Goal: Task Accomplishment & Management: Use online tool/utility

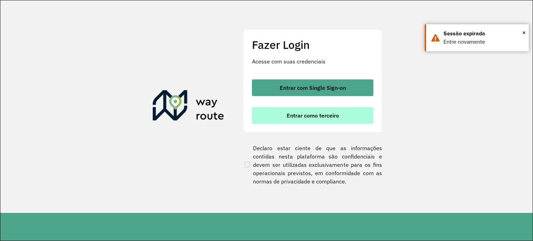
click at [322, 114] on span "Entrar como terceiro" at bounding box center [312, 116] width 52 height 6
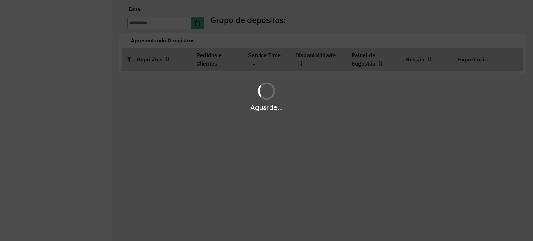
type input "**********"
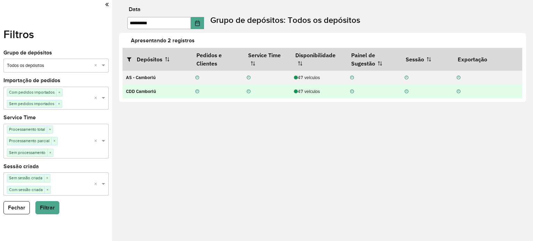
click at [312, 93] on div "47 veículos" at bounding box center [318, 91] width 49 height 7
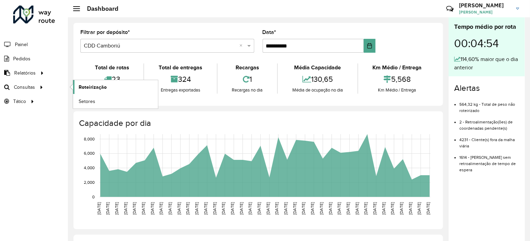
click at [98, 85] on span "Roteirização" at bounding box center [93, 87] width 28 height 7
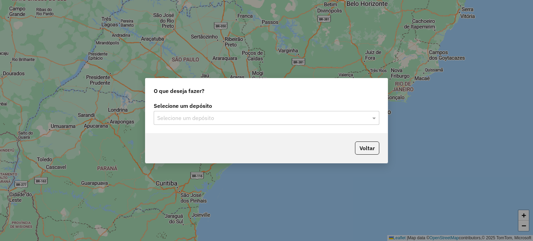
drag, startPoint x: 212, startPoint y: 134, endPoint x: 211, endPoint y: 127, distance: 7.0
click at [212, 132] on div "O que deseja fazer? Selecione um depósito Selecione um depósito Voltar" at bounding box center [266, 120] width 243 height 85
click at [209, 117] on input "text" at bounding box center [259, 118] width 205 height 8
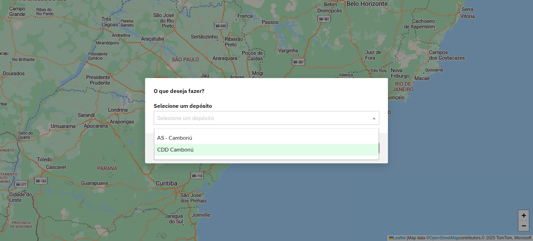
click at [203, 146] on div "CDD Camboriú" at bounding box center [266, 150] width 224 height 12
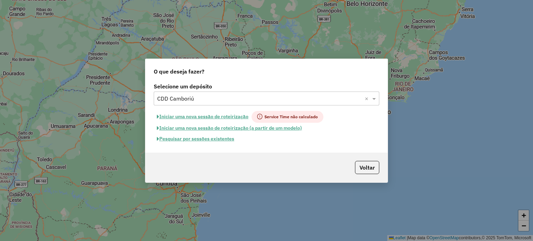
click at [212, 141] on button "Pesquisar por sessões existentes" at bounding box center [196, 138] width 84 height 11
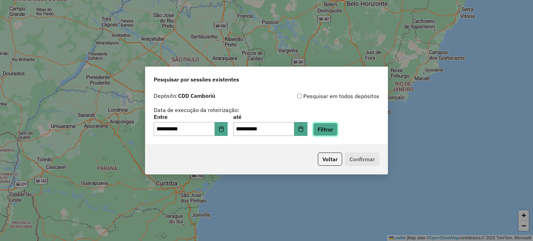
click at [337, 128] on button "Filtrar" at bounding box center [325, 129] width 25 height 13
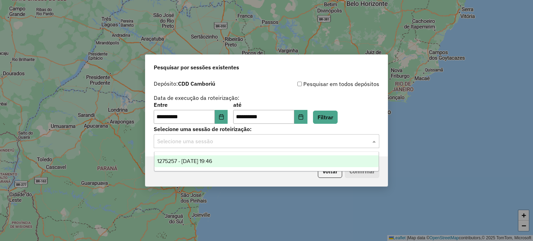
click at [232, 138] on input "text" at bounding box center [259, 141] width 205 height 8
click at [212, 161] on span "1275257 - [DATE] 19:46" at bounding box center [184, 161] width 55 height 6
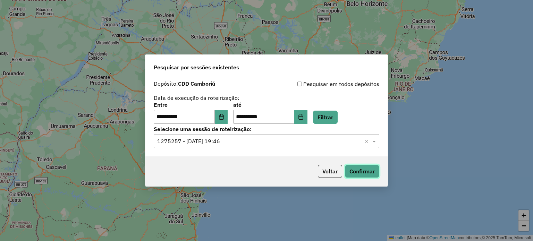
click at [350, 170] on button "Confirmar" at bounding box center [362, 171] width 34 height 13
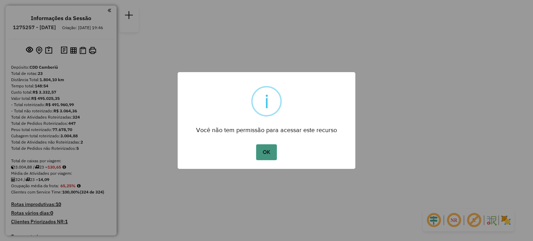
click at [264, 147] on button "OK" at bounding box center [266, 152] width 20 height 16
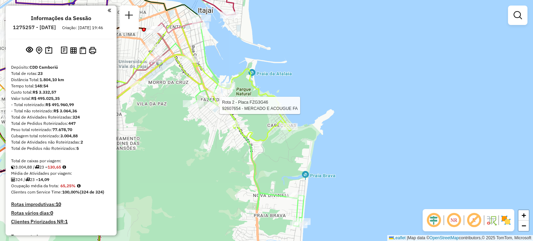
select select "**********"
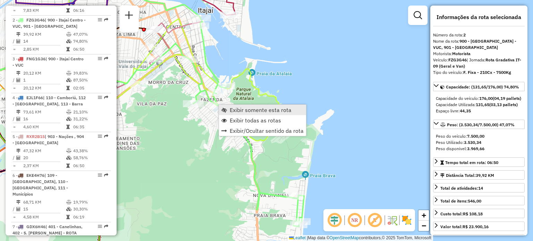
scroll to position [316, 0]
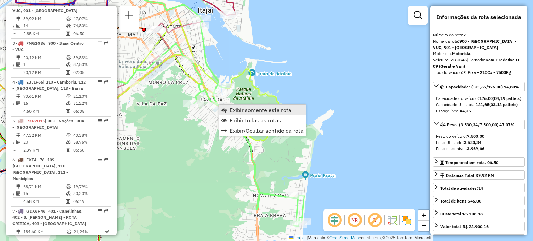
click at [239, 110] on span "Exibir somente esta rota" at bounding box center [261, 110] width 62 height 6
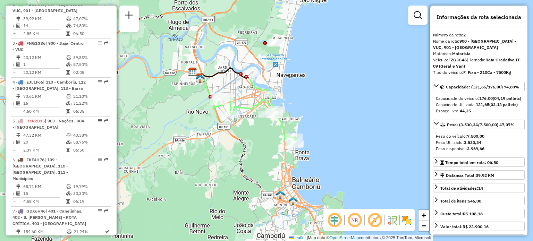
click at [340, 87] on div "Janela de atendimento Grade de atendimento Capacidade Transportadoras Veículos …" at bounding box center [266, 120] width 533 height 241
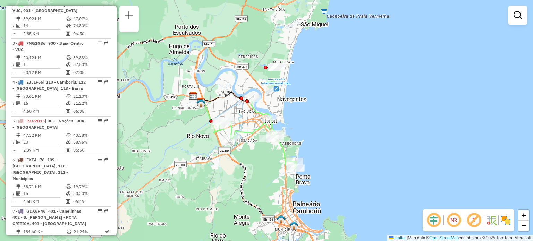
drag, startPoint x: 332, startPoint y: 81, endPoint x: 333, endPoint y: 106, distance: 24.3
click at [333, 106] on div "Janela de atendimento Grade de atendimento Capacidade Transportadoras Veículos …" at bounding box center [266, 120] width 533 height 241
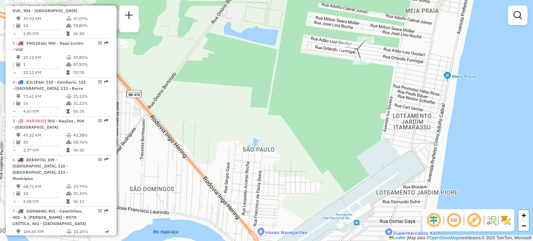
click at [300, 113] on div "Janela de atendimento Grade de atendimento Capacidade Transportadoras Veículos …" at bounding box center [266, 120] width 533 height 241
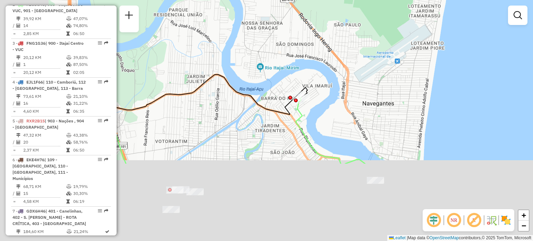
drag, startPoint x: 307, startPoint y: 104, endPoint x: 349, endPoint y: 34, distance: 82.2
click at [349, 34] on div "Janela de atendimento Grade de atendimento Capacidade Transportadoras Veículos …" at bounding box center [266, 120] width 533 height 241
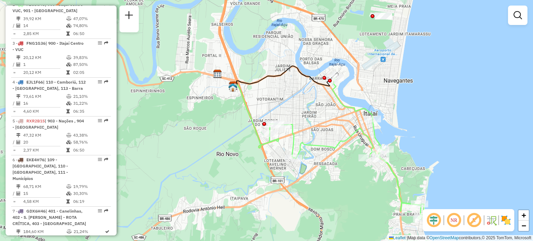
click at [391, 82] on div "Janela de atendimento Grade de atendimento Capacidade Transportadoras Veículos …" at bounding box center [266, 120] width 533 height 241
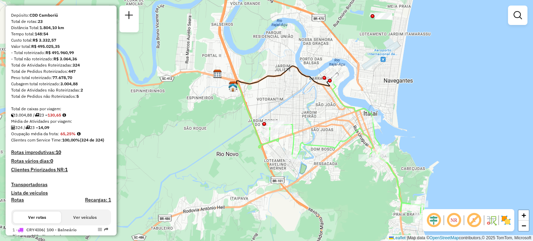
scroll to position [173, 0]
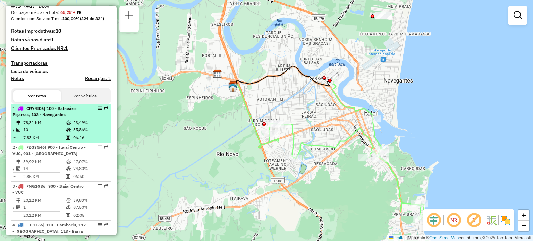
click at [49, 134] on hr at bounding box center [37, 133] width 48 height 0
select select "**********"
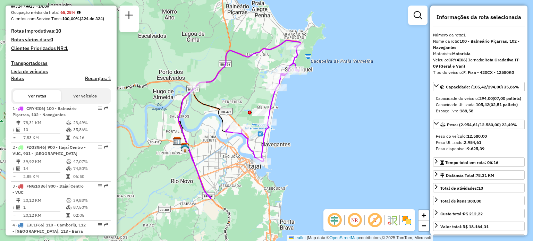
drag, startPoint x: 270, startPoint y: 159, endPoint x: 254, endPoint y: 184, distance: 29.0
click at [254, 184] on div "Janela de atendimento Grade de atendimento Capacidade Transportadoras Veículos …" at bounding box center [266, 120] width 533 height 241
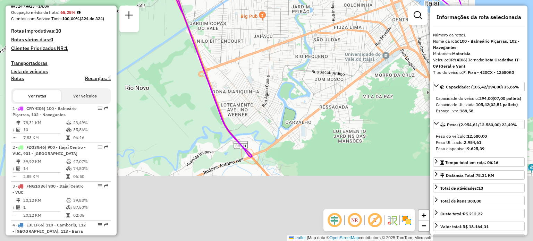
click at [259, 121] on div "Janela de atendimento Grade de atendimento Capacidade Transportadoras Veículos …" at bounding box center [266, 120] width 533 height 241
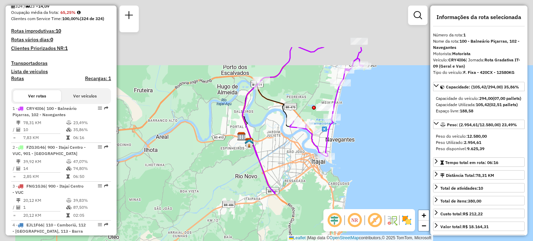
drag, startPoint x: 268, startPoint y: 69, endPoint x: 291, endPoint y: 154, distance: 88.2
click at [291, 154] on div "Janela de atendimento Grade de atendimento Capacidade Transportadoras Veículos …" at bounding box center [266, 120] width 533 height 241
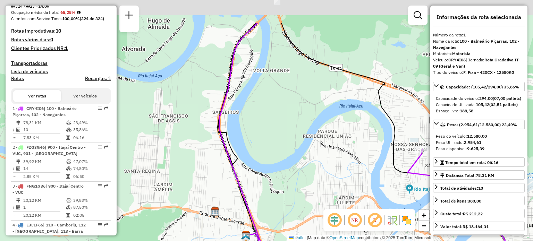
drag, startPoint x: 274, startPoint y: 112, endPoint x: 282, endPoint y: 159, distance: 48.4
click at [282, 159] on div "Janela de atendimento Grade de atendimento Capacidade Transportadoras Veículos …" at bounding box center [266, 120] width 533 height 241
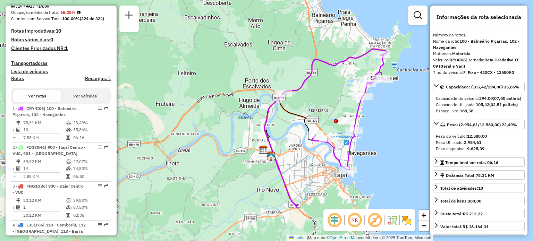
drag, startPoint x: 289, startPoint y: 132, endPoint x: 268, endPoint y: 152, distance: 28.2
click at [268, 152] on div "Janela de atendimento Grade de atendimento Capacidade Transportadoras Veículos …" at bounding box center [266, 120] width 533 height 241
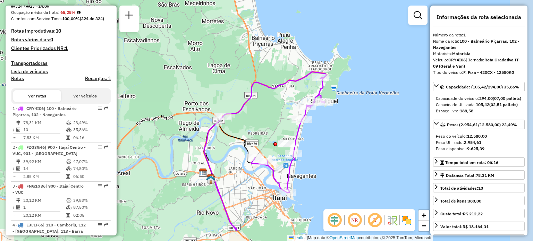
drag, startPoint x: 295, startPoint y: 110, endPoint x: 275, endPoint y: 113, distance: 20.3
click at [275, 113] on div "Janela de atendimento Grade de atendimento Capacidade Transportadoras Veículos …" at bounding box center [266, 120] width 533 height 241
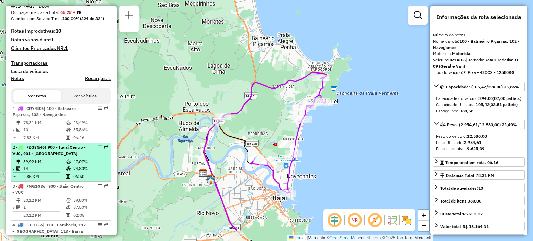
click at [62, 165] on td "39,92 KM" at bounding box center [44, 161] width 43 height 7
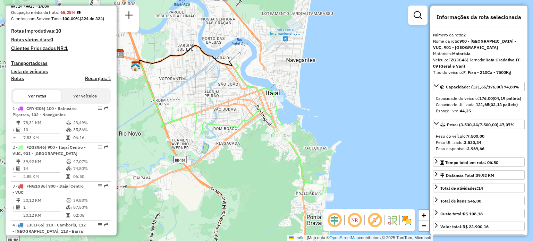
drag, startPoint x: 281, startPoint y: 121, endPoint x: 245, endPoint y: 122, distance: 35.4
click at [245, 122] on icon at bounding box center [249, 128] width 154 height 142
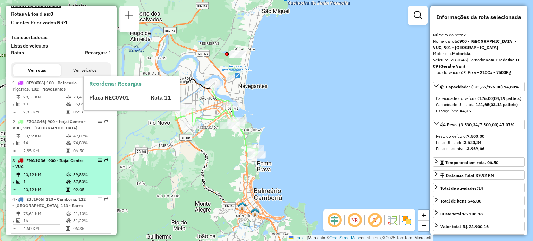
scroll to position [208, 0]
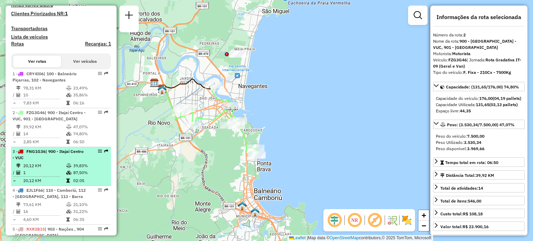
click at [45, 154] on span "FNG1G36" at bounding box center [35, 151] width 19 height 5
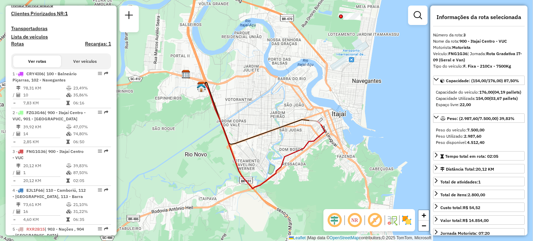
drag, startPoint x: 299, startPoint y: 138, endPoint x: 294, endPoint y: 138, distance: 4.5
click at [294, 138] on div "Janela de atendimento Grade de atendimento Capacidade Transportadoras Veículos …" at bounding box center [266, 120] width 533 height 241
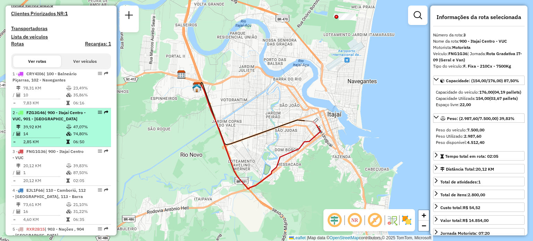
scroll to position [243, 0]
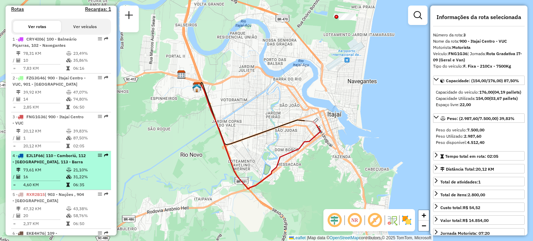
click at [55, 164] on span "| 110 - Camboriú, 112 - Nova Esperança, 113 - Barra" at bounding box center [48, 158] width 73 height 11
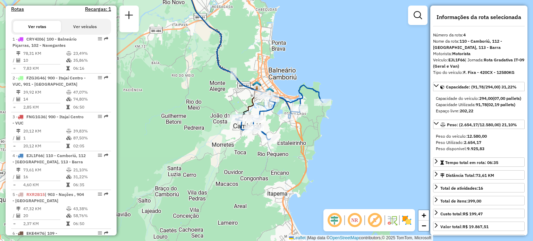
drag, startPoint x: 272, startPoint y: 131, endPoint x: 255, endPoint y: 63, distance: 69.3
click at [255, 63] on div "Janela de atendimento Grade de atendimento Capacidade Transportadoras Veículos …" at bounding box center [266, 120] width 533 height 241
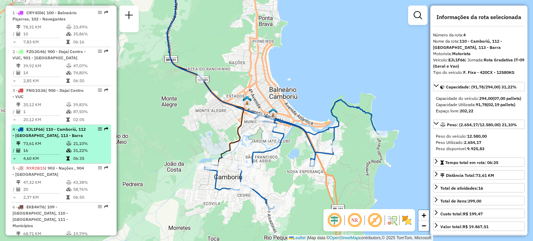
scroll to position [277, 0]
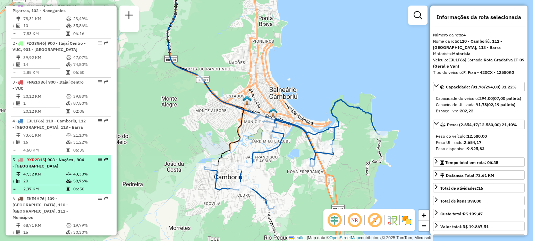
click at [56, 169] on div "5 - RXR2B15 | 903 - Nações , 904 - Balneário Centro" at bounding box center [49, 163] width 74 height 12
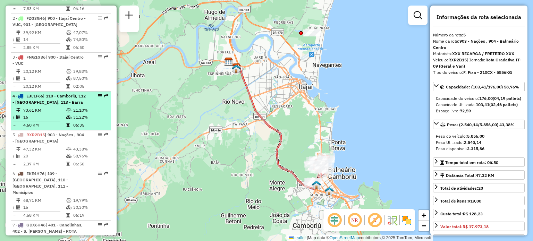
scroll to position [312, 0]
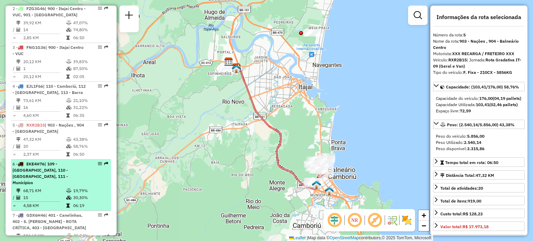
click at [65, 173] on div "6 - EKE4H76 | 109 - Monte Alegre, 110 - Camboriú, 111 - Municípios" at bounding box center [49, 173] width 74 height 25
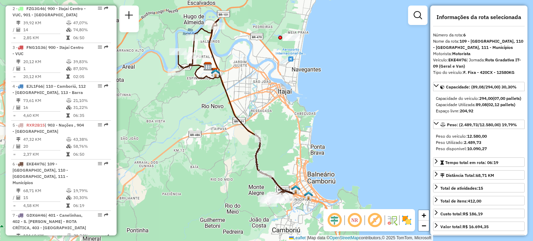
drag, startPoint x: 202, startPoint y: 95, endPoint x: 195, endPoint y: 105, distance: 12.7
click at [195, 105] on div "Janela de atendimento Grade de atendimento Capacidade Transportadoras Veículos …" at bounding box center [266, 120] width 533 height 241
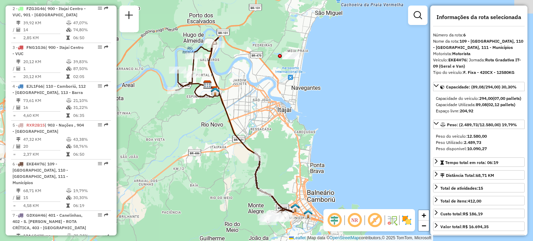
drag, startPoint x: 195, startPoint y: 107, endPoint x: 194, endPoint y: 126, distance: 19.4
click at [194, 126] on div "Janela de atendimento Grade de atendimento Capacidade Transportadoras Veículos …" at bounding box center [266, 120] width 533 height 241
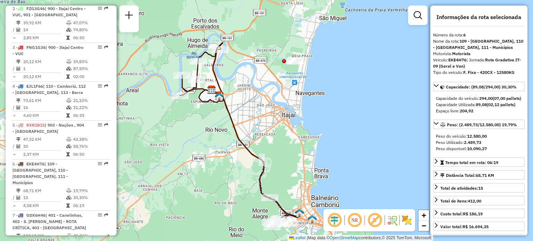
drag, startPoint x: 190, startPoint y: 117, endPoint x: 195, endPoint y: 121, distance: 6.4
click at [195, 121] on div "Janela de atendimento Grade de atendimento Capacidade Transportadoras Veículos …" at bounding box center [266, 120] width 533 height 241
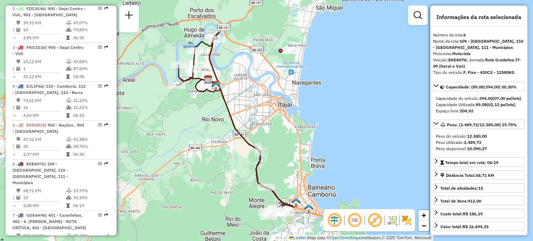
drag, startPoint x: 325, startPoint y: 156, endPoint x: 321, endPoint y: 145, distance: 11.4
click at [321, 145] on div "Janela de atendimento Grade de atendimento Capacidade Transportadoras Veículos …" at bounding box center [266, 120] width 533 height 241
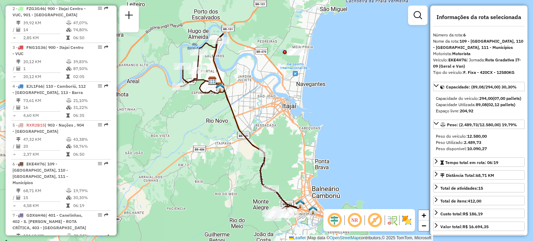
click at [308, 102] on div "Janela de atendimento Grade de atendimento Capacidade Transportadoras Veículos …" at bounding box center [266, 120] width 533 height 241
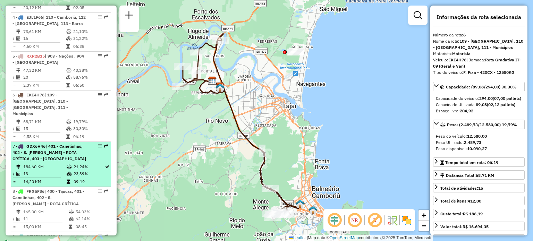
scroll to position [381, 0]
click at [59, 145] on span "| 401 - Canelinhas, 402 - S. João Batista - ROTA CRÍTICA, 403 - Nova Trento" at bounding box center [49, 152] width 74 height 18
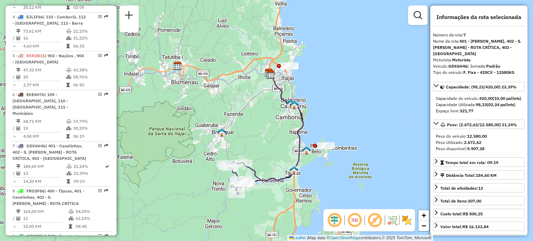
drag, startPoint x: 261, startPoint y: 118, endPoint x: 262, endPoint y: 130, distance: 11.9
click at [262, 130] on div "Janela de atendimento Grade de atendimento Capacidade Transportadoras Veículos …" at bounding box center [266, 120] width 533 height 241
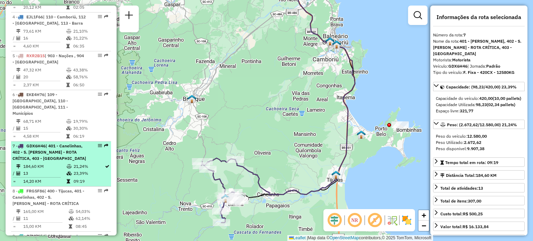
click at [47, 150] on span "| 401 - Canelinhas, 402 - S. João Batista - ROTA CRÍTICA, 403 - Nova Trento" at bounding box center [49, 152] width 74 height 18
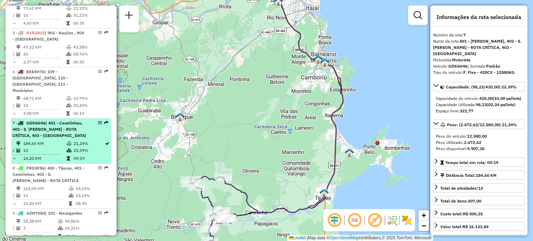
scroll to position [416, 0]
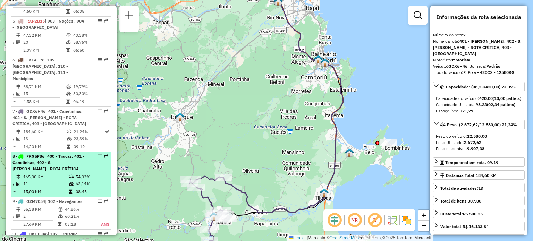
click at [47, 157] on span "| 400 - Tijucas, 401 - Canelinhas, 402 - S. João Batista - ROTA CRÍTICA" at bounding box center [48, 163] width 72 height 18
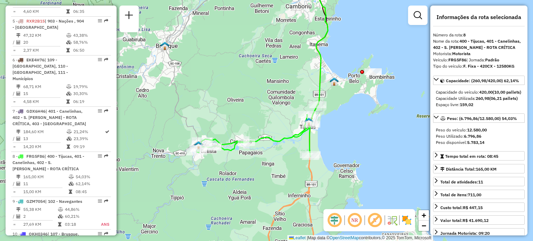
drag, startPoint x: 241, startPoint y: 177, endPoint x: 237, endPoint y: 100, distance: 77.8
click at [237, 100] on div "Janela de atendimento Grade de atendimento Capacidade Transportadoras Veículos …" at bounding box center [266, 120] width 533 height 241
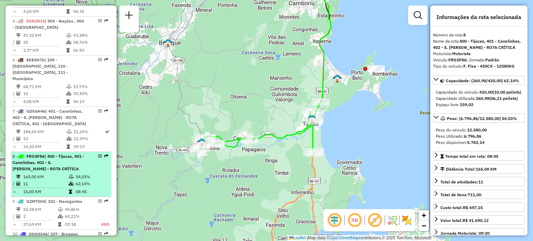
click at [69, 163] on span "| 400 - Tijucas, 401 - Canelinhas, 402 - S. João Batista - ROTA CRÍTICA" at bounding box center [48, 163] width 72 height 18
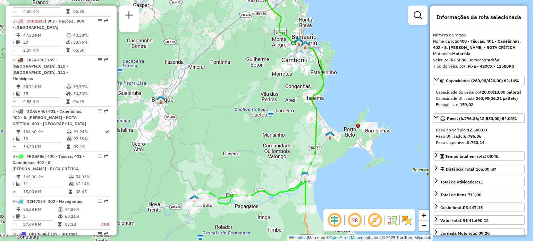
drag, startPoint x: 285, startPoint y: 104, endPoint x: 273, endPoint y: 87, distance: 20.4
click at [273, 87] on div "Janela de atendimento Grade de atendimento Capacidade Transportadoras Veículos …" at bounding box center [266, 120] width 533 height 241
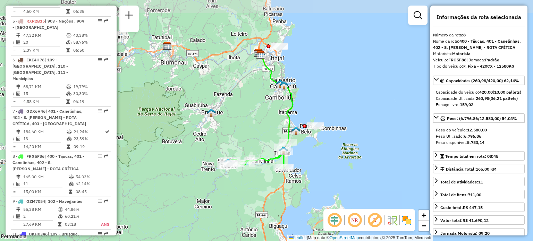
drag, startPoint x: 266, startPoint y: 80, endPoint x: 264, endPoint y: 99, distance: 19.3
click at [264, 99] on div "Janela de atendimento Grade de atendimento Capacidade Transportadoras Veículos …" at bounding box center [266, 120] width 533 height 241
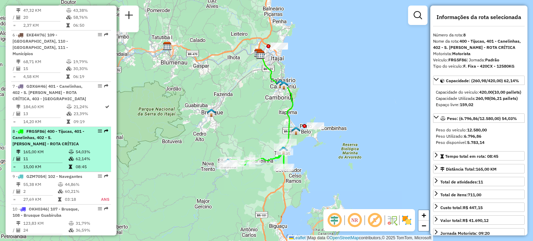
scroll to position [451, 0]
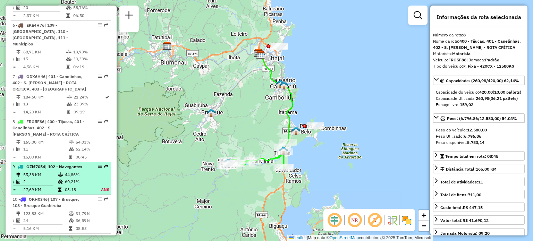
click at [51, 173] on td "55,38 KM" at bounding box center [40, 174] width 35 height 7
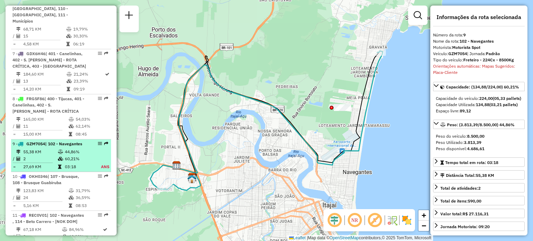
scroll to position [485, 0]
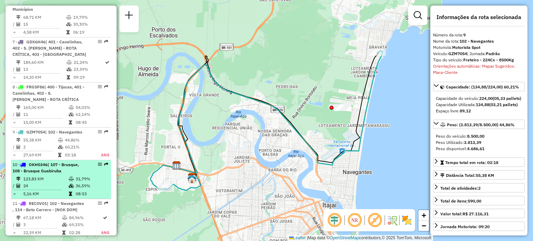
click at [51, 173] on li "10 - OKH0346 | 107 - Brusque, 108 - Brusque Guabiruba 123,83 KM 31,79% / 24 36,…" at bounding box center [61, 179] width 100 height 39
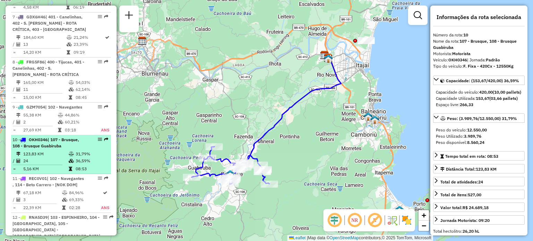
scroll to position [520, 0]
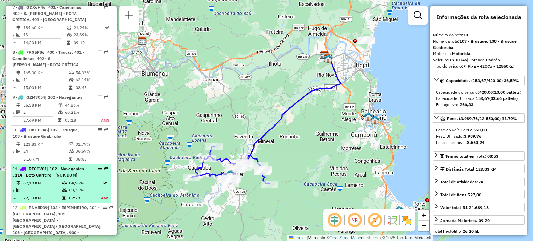
click at [46, 170] on span "REC0V01" at bounding box center [38, 168] width 18 height 5
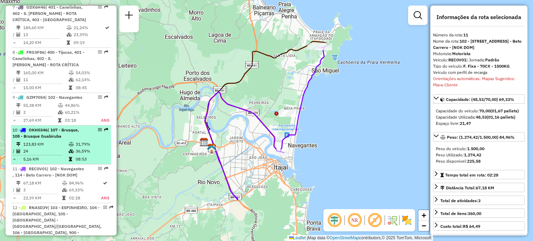
click at [49, 146] on td "123,83 KM" at bounding box center [45, 144] width 45 height 7
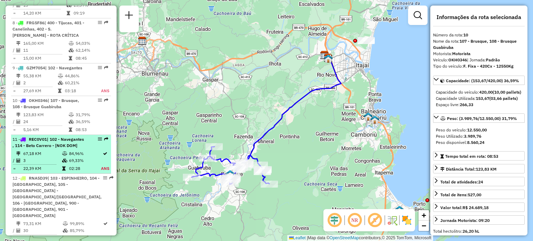
scroll to position [555, 0]
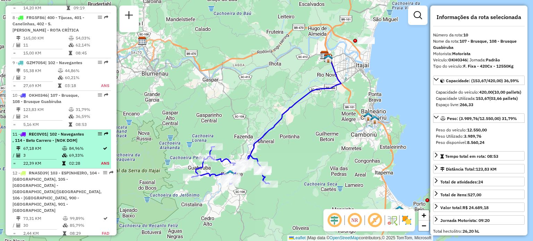
click at [50, 138] on span "| 102 - Navegantes , 114 - Beto Carrero - [NOK DOM]" at bounding box center [47, 136] width 71 height 11
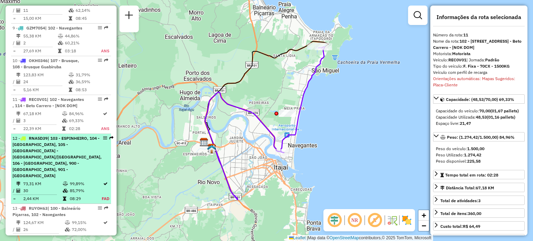
click at [48, 156] on span "| 103 - ESPINHEIRO, 104 - Cordeiros, 105 -Itajaí - São Vicente/Ressacada, 106 -…" at bounding box center [56, 157] width 89 height 43
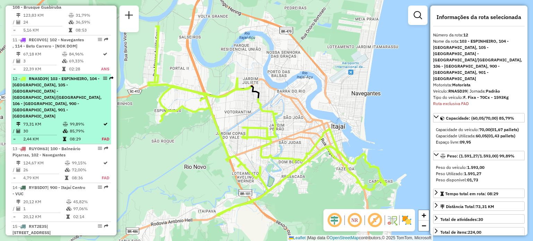
scroll to position [723, 0]
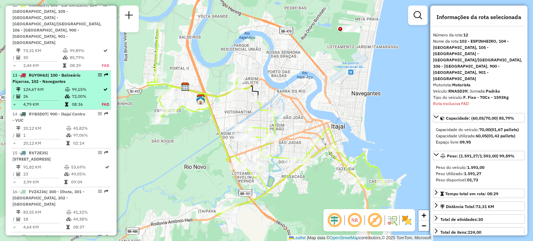
click at [53, 77] on li "13 - RUY0H63 | 100 - Balneário Piçarras, 102 - Navegantes 124,67 KM 99,15% / 26…" at bounding box center [61, 90] width 100 height 39
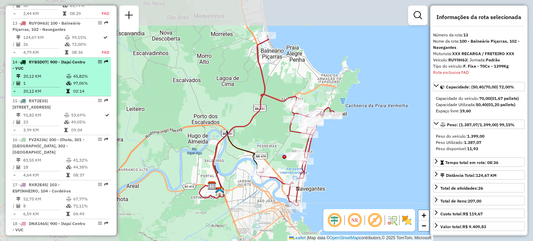
scroll to position [780, 0]
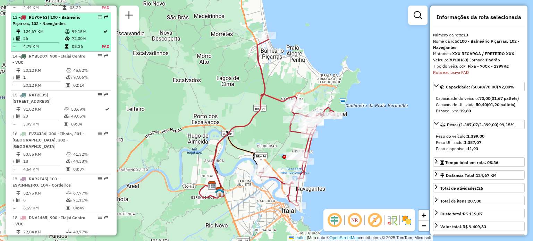
click at [55, 35] on td "26" at bounding box center [44, 38] width 42 height 7
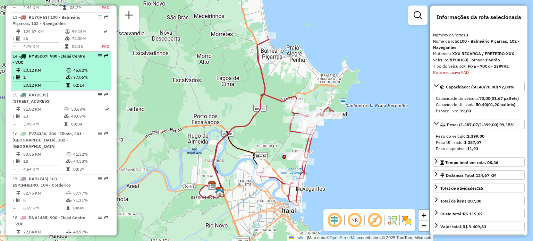
click at [47, 57] on div "14 - RYB5D07 | 900 - Itajaí Centro - VUC" at bounding box center [49, 59] width 74 height 12
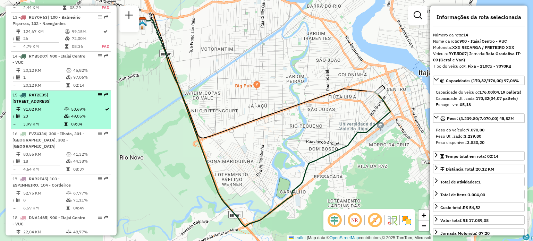
click at [35, 94] on span "| 304 - Meia Praia , 306 - Porto Belo 2" at bounding box center [31, 97] width 38 height 11
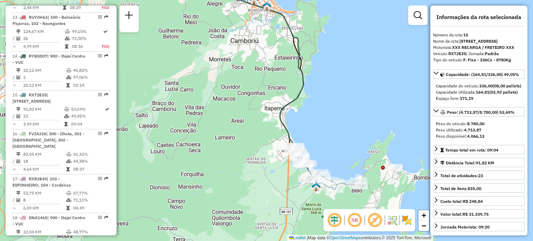
drag, startPoint x: 230, startPoint y: 137, endPoint x: 192, endPoint y: 90, distance: 60.4
click at [192, 90] on div "Janela de atendimento Grade de atendimento Capacidade Transportadoras Veículos …" at bounding box center [266, 120] width 533 height 241
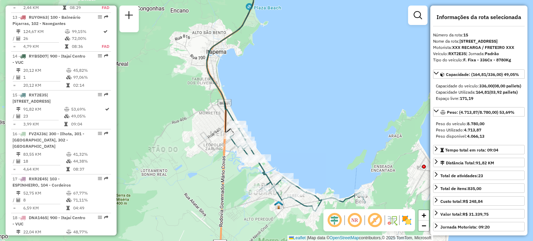
drag, startPoint x: 344, startPoint y: 152, endPoint x: 281, endPoint y: 94, distance: 85.2
click at [281, 94] on div "Janela de atendimento Grade de atendimento Capacidade Transportadoras Veículos …" at bounding box center [266, 120] width 533 height 241
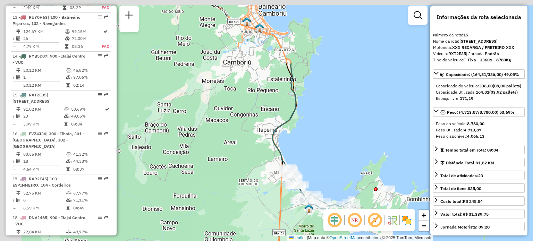
drag, startPoint x: 270, startPoint y: 59, endPoint x: 330, endPoint y: 147, distance: 106.5
click at [330, 147] on div "Janela de atendimento Grade de atendimento Capacidade Transportadoras Veículos …" at bounding box center [266, 120] width 533 height 241
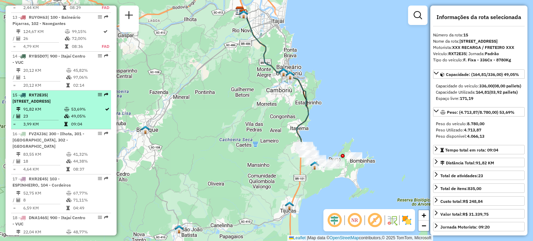
click at [50, 121] on td "3,99 KM" at bounding box center [43, 124] width 41 height 7
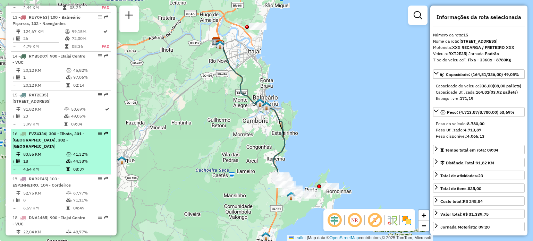
click at [50, 131] on div "16 - FVZ4J36 | 300 - Ilhota, 301 - Casa Branca, 302 - Morretes" at bounding box center [49, 140] width 74 height 19
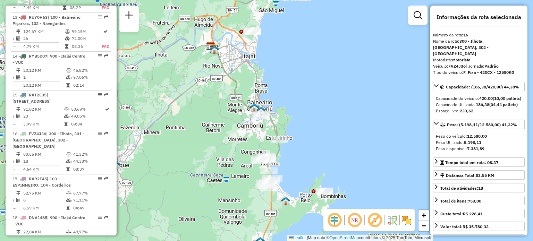
drag, startPoint x: 284, startPoint y: 135, endPoint x: 264, endPoint y: 132, distance: 19.5
click at [264, 132] on div "Janela de atendimento Grade de atendimento Capacidade Transportadoras Veículos …" at bounding box center [266, 120] width 533 height 241
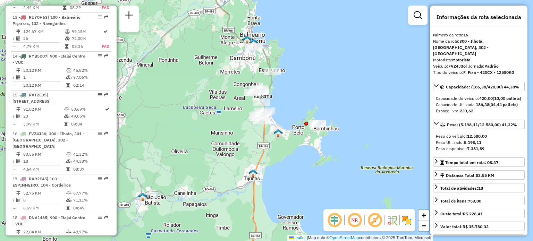
drag, startPoint x: 251, startPoint y: 82, endPoint x: 248, endPoint y: 65, distance: 17.3
click at [248, 65] on div "Janela de atendimento Grade de atendimento Capacidade Transportadoras Veículos …" at bounding box center [266, 120] width 533 height 241
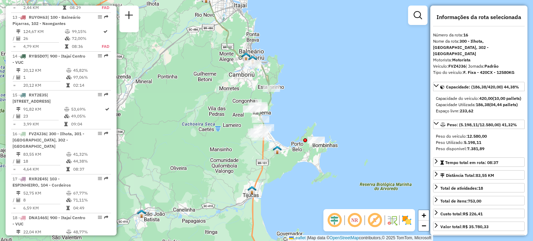
drag, startPoint x: 283, startPoint y: 105, endPoint x: 284, endPoint y: 96, distance: 9.1
click at [284, 96] on div "Janela de atendimento Grade de atendimento Capacidade Transportadoras Veículos …" at bounding box center [266, 120] width 533 height 241
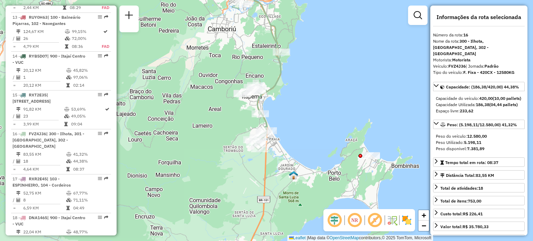
drag, startPoint x: 291, startPoint y: 138, endPoint x: 291, endPoint y: 132, distance: 5.9
click at [291, 132] on div "Janela de atendimento Grade de atendimento Capacidade Transportadoras Veículos …" at bounding box center [266, 120] width 533 height 241
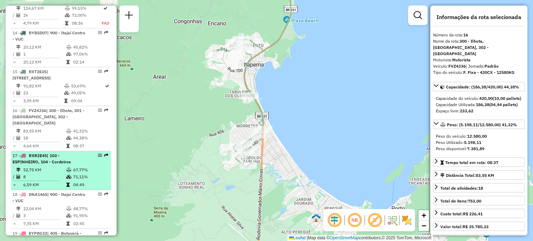
scroll to position [815, 0]
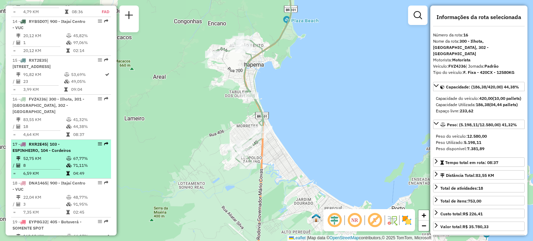
click at [56, 140] on li "17 - RXR2E45 | 103 - ESPINHEIRO, 104 - Cordeiros 52,75 KM 67,77% / 8 71,11% = 6…" at bounding box center [61, 159] width 100 height 39
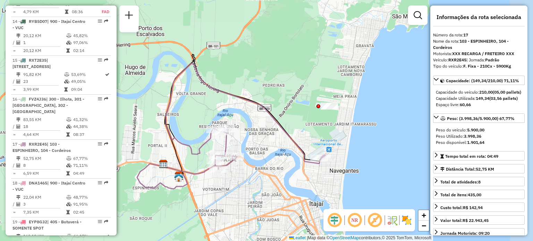
drag, startPoint x: 296, startPoint y: 172, endPoint x: 261, endPoint y: 173, distance: 35.0
click at [261, 173] on div "Janela de atendimento Grade de atendimento Capacidade Transportadoras Veículos …" at bounding box center [266, 120] width 533 height 241
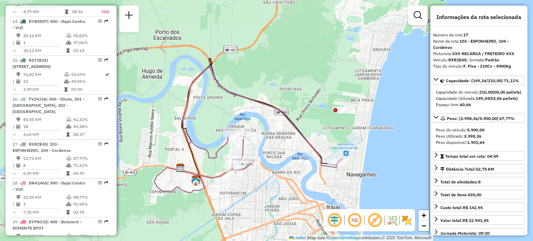
drag, startPoint x: 268, startPoint y: 171, endPoint x: 283, endPoint y: 175, distance: 15.4
click at [283, 175] on div "Janela de atendimento Grade de atendimento Capacidade Transportadoras Veículos …" at bounding box center [266, 120] width 533 height 241
click at [404, 222] on img at bounding box center [406, 220] width 11 height 11
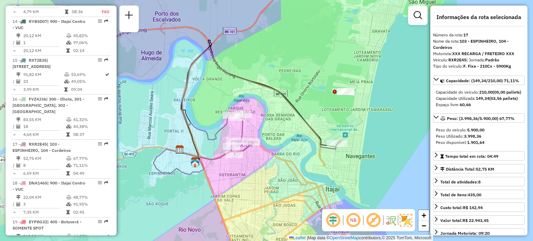
drag, startPoint x: 388, startPoint y: 150, endPoint x: 388, endPoint y: 131, distance: 18.4
click at [388, 131] on div "Janela de atendimento Grade de atendimento Capacidade Transportadoras Veículos …" at bounding box center [266, 120] width 533 height 241
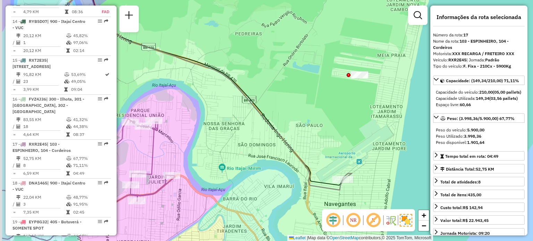
drag, startPoint x: 376, startPoint y: 108, endPoint x: 441, endPoint y: 138, distance: 71.8
click at [441, 138] on hb-router-mapa "Informações da Sessão 1275257 - 13/09/2025 Criação: 12/09/2025 19:46 Depósito: …" at bounding box center [266, 120] width 533 height 241
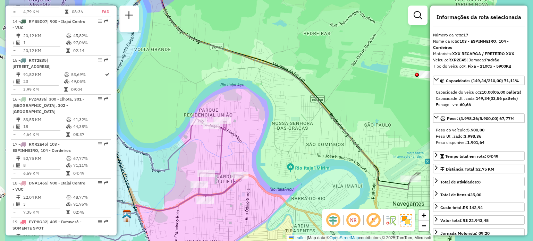
drag, startPoint x: 370, startPoint y: 122, endPoint x: 416, endPoint y: 114, distance: 46.8
click at [416, 114] on div "Janela de atendimento Grade de atendimento Capacidade Transportadoras Veículos …" at bounding box center [266, 120] width 533 height 241
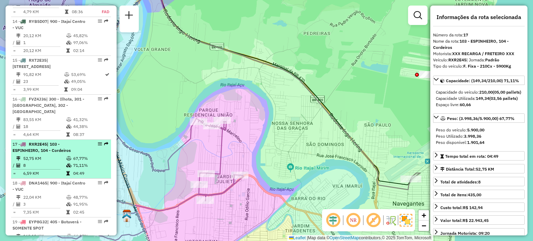
click at [46, 155] on td "52,75 KM" at bounding box center [44, 158] width 43 height 7
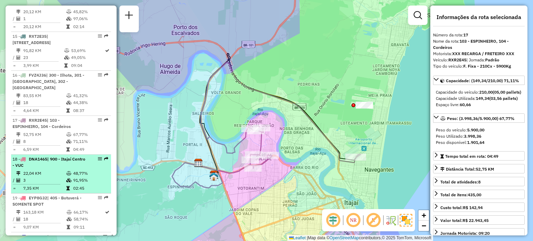
scroll to position [850, 0]
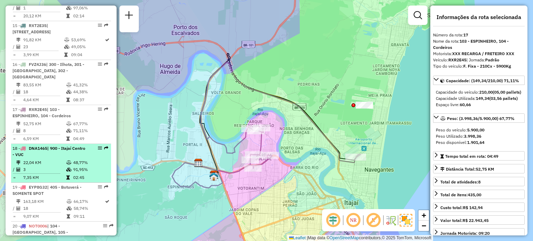
click at [50, 145] on div "18 - DNA1465 | 900 - Itajaí Centro - VUC" at bounding box center [49, 151] width 74 height 12
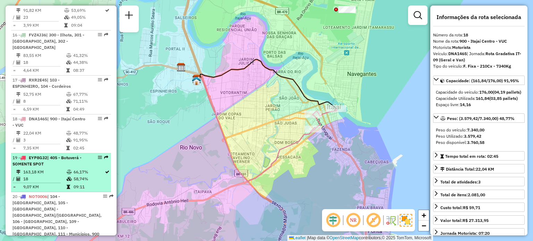
scroll to position [885, 0]
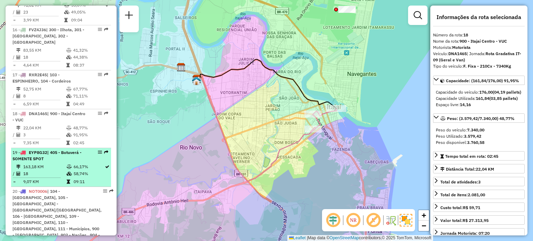
click at [49, 163] on td "163,18 KM" at bounding box center [44, 166] width 43 height 7
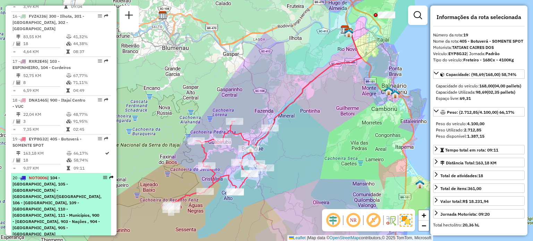
scroll to position [919, 0]
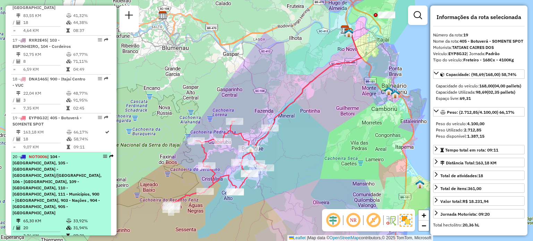
click at [52, 156] on span "| 104 - Cordeiros, 105 -Itajaí - São Vicente/Ressacada, 106 - Itajaí Itaipava, …" at bounding box center [56, 184] width 89 height 61
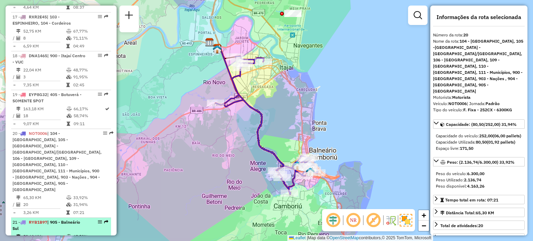
scroll to position [954, 0]
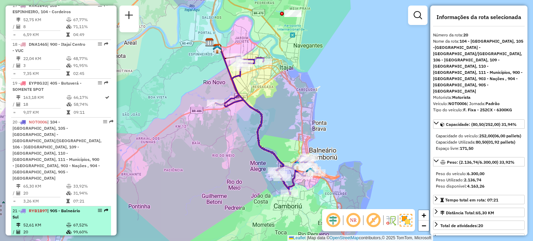
click at [47, 208] on span "RYB1B97" at bounding box center [38, 210] width 18 height 5
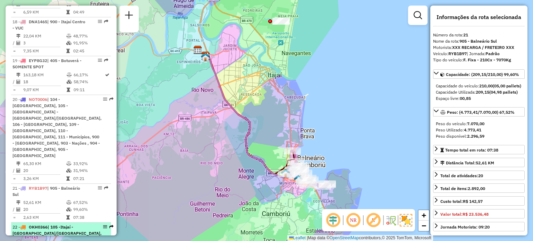
scroll to position [989, 0]
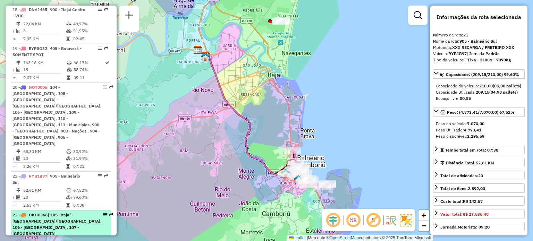
click at [53, 212] on div "22 - OKH0366 | 105 -Itajaí - São Vicente/Ressacada, 106 - Itajaí Itaipava, 107 …" at bounding box center [56, 224] width 89 height 25
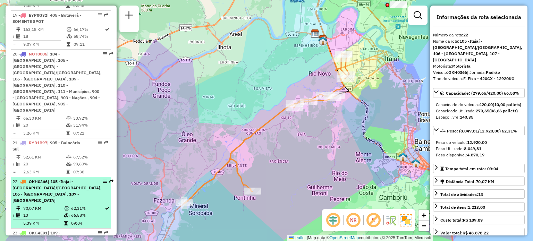
scroll to position [1058, 0]
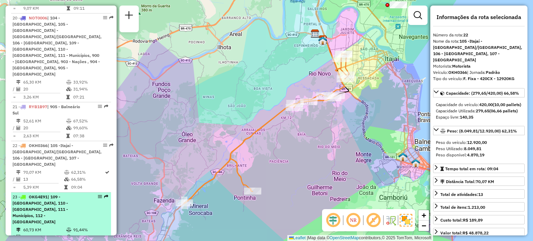
click at [63, 226] on td "60,73 KM" at bounding box center [44, 229] width 43 height 7
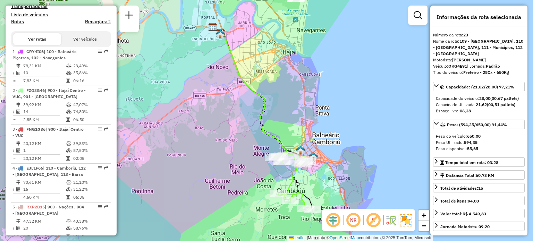
scroll to position [226, 0]
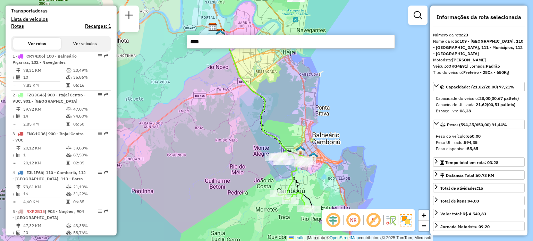
type input "****"
click at [226, 123] on div "Janela de atendimento Grade de atendimento Capacidade Transportadoras Veículos …" at bounding box center [266, 120] width 533 height 241
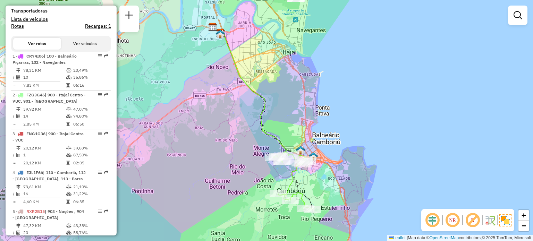
click at [225, 136] on div "Janela de atendimento Grade de atendimento Capacidade Transportadoras Veículos …" at bounding box center [266, 120] width 533 height 241
click at [223, 153] on div "Janela de atendimento Grade de atendimento Capacidade Transportadoras Veículos …" at bounding box center [266, 120] width 533 height 241
click at [225, 106] on div "Janela de atendimento Grade de atendimento Capacidade Transportadoras Veículos …" at bounding box center [266, 120] width 533 height 241
click at [223, 129] on div "Janela de atendimento Grade de atendimento Capacidade Transportadoras Veículos …" at bounding box center [266, 120] width 533 height 241
drag, startPoint x: 226, startPoint y: 98, endPoint x: 225, endPoint y: 130, distance: 31.6
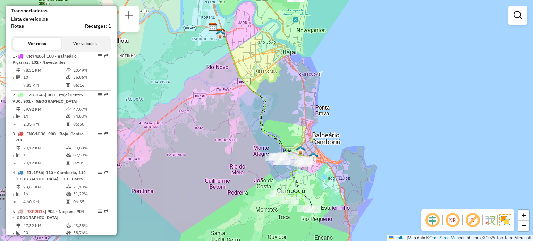
click at [226, 99] on div "Janela de atendimento Grade de atendimento Capacidade Transportadoras Veículos …" at bounding box center [266, 120] width 533 height 241
click at [225, 130] on div "Janela de atendimento Grade de atendimento Capacidade Transportadoras Veículos …" at bounding box center [266, 120] width 533 height 241
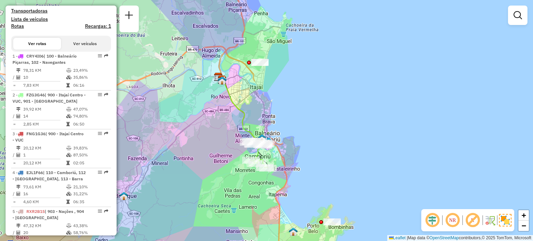
drag, startPoint x: 217, startPoint y: 143, endPoint x: 223, endPoint y: 137, distance: 8.6
click at [223, 137] on div "Janela de atendimento Grade de atendimento Capacidade Transportadoras Veículos …" at bounding box center [266, 120] width 533 height 241
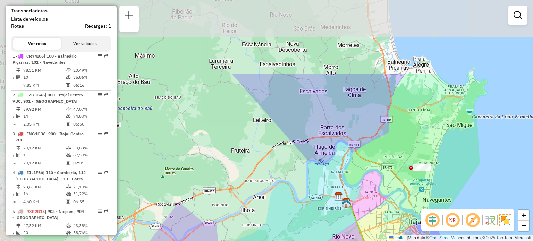
drag, startPoint x: 183, startPoint y: 51, endPoint x: 269, endPoint y: 155, distance: 135.2
click at [269, 155] on div "Janela de atendimento Grade de atendimento Capacidade Transportadoras Veículos …" at bounding box center [266, 120] width 533 height 241
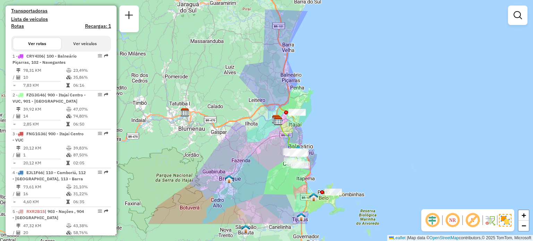
drag, startPoint x: 258, startPoint y: 149, endPoint x: 266, endPoint y: 127, distance: 23.4
click at [266, 127] on div "Janela de atendimento Grade de atendimento Capacidade Transportadoras Veículos …" at bounding box center [266, 120] width 533 height 241
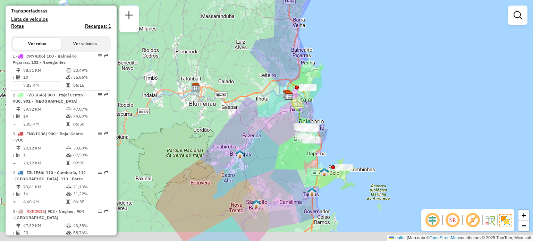
drag, startPoint x: 266, startPoint y: 144, endPoint x: 271, endPoint y: 132, distance: 13.3
click at [271, 132] on div "Janela de atendimento Grade de atendimento Capacidade Transportadoras Veículos …" at bounding box center [266, 120] width 533 height 241
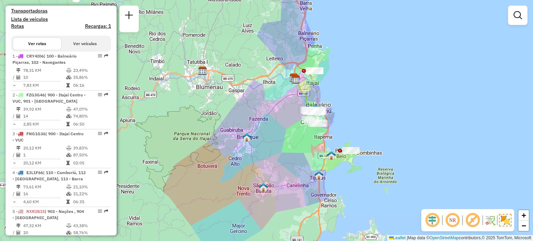
drag, startPoint x: 271, startPoint y: 132, endPoint x: 278, endPoint y: 115, distance: 18.0
click at [278, 115] on div "Janela de atendimento Grade de atendimento Capacidade Transportadoras Veículos …" at bounding box center [266, 120] width 533 height 241
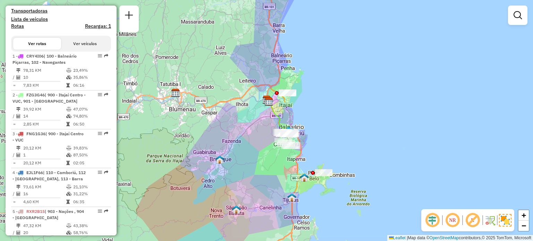
drag, startPoint x: 271, startPoint y: 108, endPoint x: 244, endPoint y: 130, distance: 35.3
click at [244, 130] on div "Janela de atendimento Grade de atendimento Capacidade Transportadoras Veículos …" at bounding box center [266, 120] width 533 height 241
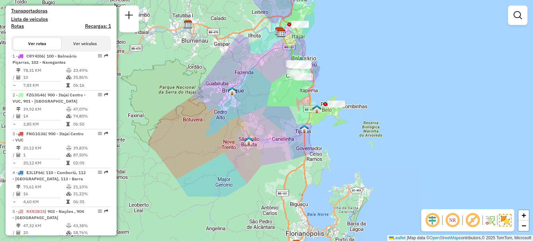
drag, startPoint x: 251, startPoint y: 102, endPoint x: 238, endPoint y: 152, distance: 51.7
click at [250, 106] on div "Janela de atendimento Grade de atendimento Capacidade Transportadoras Veículos …" at bounding box center [266, 120] width 533 height 241
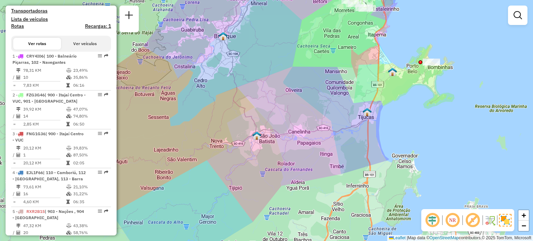
click at [256, 138] on img at bounding box center [256, 135] width 9 height 9
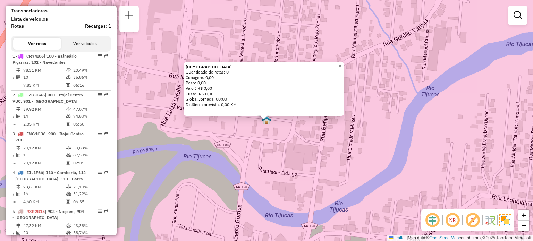
click at [313, 149] on div "São João Batista Quantidade de rotas: 0 Cubagem: 0,00 Peso: 0,00 Valor: R$ 0,00…" at bounding box center [266, 120] width 533 height 241
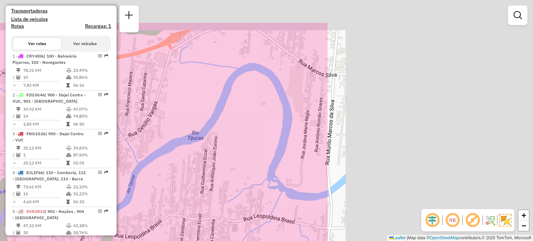
drag, startPoint x: 221, startPoint y: 141, endPoint x: 118, endPoint y: 157, distance: 103.8
click at [118, 157] on div "Janela de atendimento Grade de atendimento Capacidade Transportadoras Veículos …" at bounding box center [266, 120] width 533 height 241
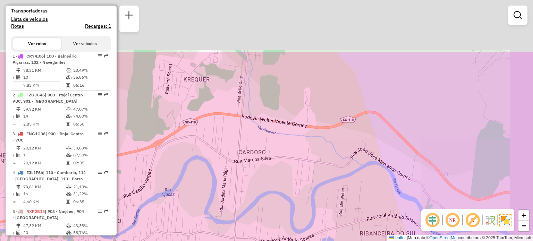
drag, startPoint x: 275, startPoint y: 85, endPoint x: 238, endPoint y: 161, distance: 84.2
click at [238, 161] on div "Janela de atendimento Grade de atendimento Capacidade Transportadoras Veículos …" at bounding box center [266, 120] width 533 height 241
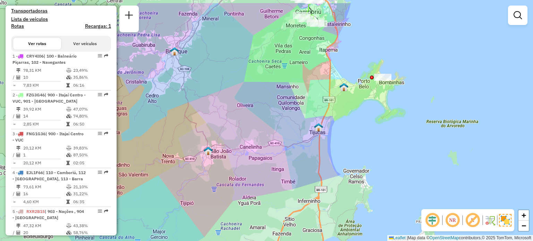
drag, startPoint x: 291, startPoint y: 110, endPoint x: 229, endPoint y: 139, distance: 68.9
click at [229, 139] on div "Janela de atendimento Grade de atendimento Capacidade Transportadoras Veículos …" at bounding box center [266, 120] width 533 height 241
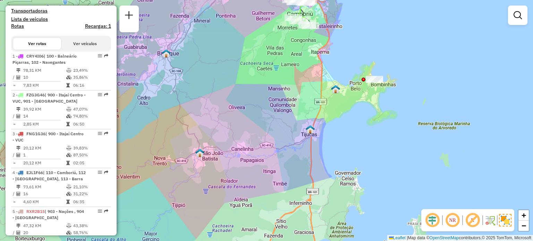
click at [337, 94] on div "Janela de atendimento Grade de atendimento Capacidade Transportadoras Veículos …" at bounding box center [266, 120] width 533 height 241
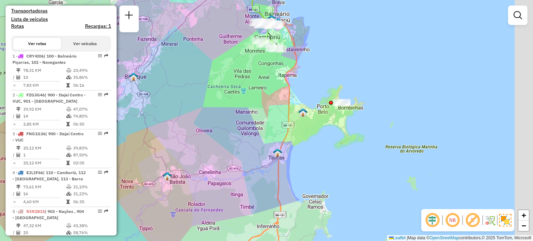
drag, startPoint x: 345, startPoint y: 111, endPoint x: 311, endPoint y: 135, distance: 42.0
click at [311, 135] on div "Janela de atendimento Grade de atendimento Capacidade Transportadoras Veículos …" at bounding box center [266, 120] width 533 height 241
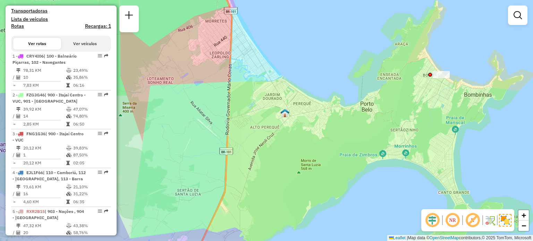
drag, startPoint x: 280, startPoint y: 115, endPoint x: 284, endPoint y: 115, distance: 3.5
click at [282, 115] on img at bounding box center [284, 113] width 9 height 9
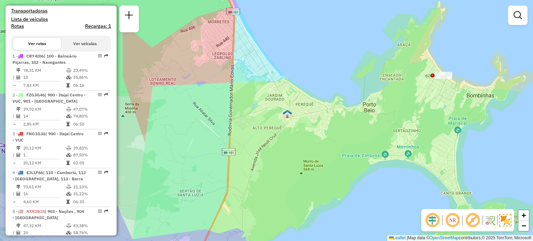
click at [287, 115] on img at bounding box center [287, 113] width 9 height 9
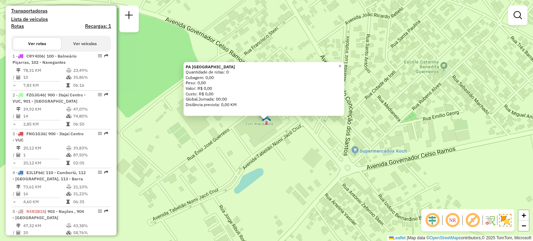
click at [277, 136] on div "PA PORTO BELO Quantidade de rotas: 0 Cubagem: 0,00 Peso: 0,00 Valor: R$ 0,00 Cu…" at bounding box center [266, 120] width 533 height 241
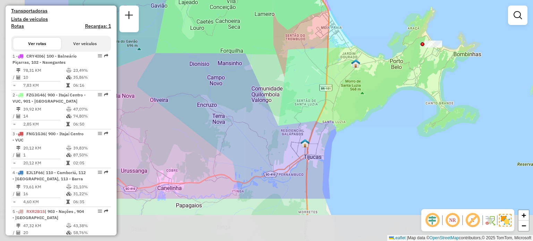
drag, startPoint x: 269, startPoint y: 159, endPoint x: 341, endPoint y: 72, distance: 113.5
click at [353, 58] on div "Janela de atendimento Grade de atendimento Capacidade Transportadoras Veículos …" at bounding box center [266, 120] width 533 height 241
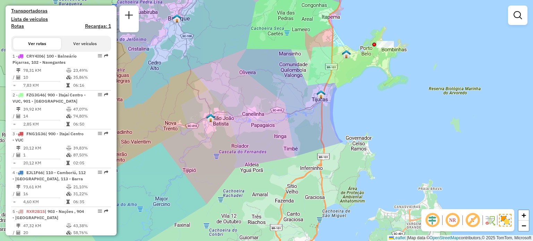
click at [319, 97] on img at bounding box center [320, 94] width 9 height 9
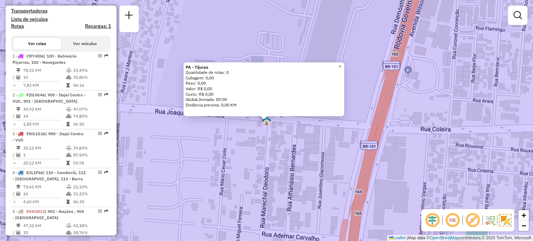
click at [302, 140] on div "PA - Tijucas Quantidade de rotas: 0 Cubagem: 0,00 Peso: 0,00 Valor: R$ 0,00 Cus…" at bounding box center [266, 120] width 533 height 241
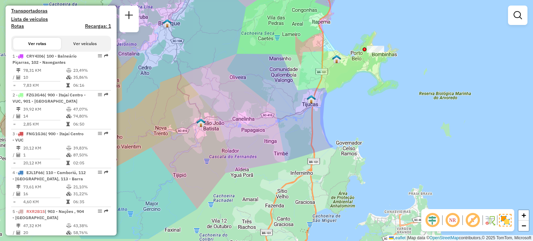
drag, startPoint x: 235, startPoint y: 159, endPoint x: 248, endPoint y: 133, distance: 29.0
click at [248, 133] on div "Janela de atendimento Grade de atendimento Capacidade Transportadoras Veículos …" at bounding box center [266, 120] width 533 height 241
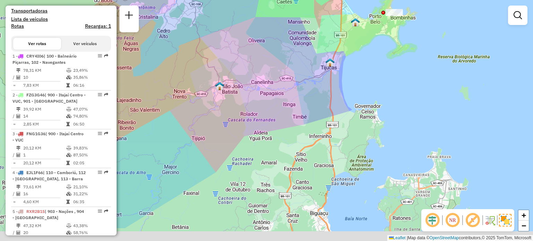
drag, startPoint x: 242, startPoint y: 146, endPoint x: 259, endPoint y: 111, distance: 38.9
click at [261, 108] on div "Janela de atendimento Grade de atendimento Capacidade Transportadoras Veículos …" at bounding box center [266, 120] width 533 height 241
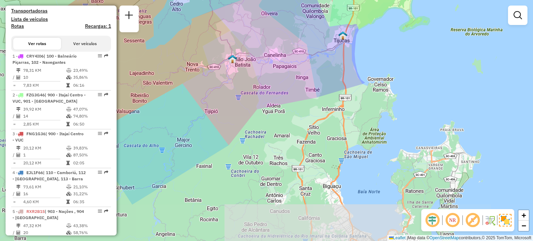
drag, startPoint x: 246, startPoint y: 144, endPoint x: 259, endPoint y: 116, distance: 30.9
click at [259, 116] on div "Janela de atendimento Grade de atendimento Capacidade Transportadoras Veículos …" at bounding box center [266, 120] width 533 height 241
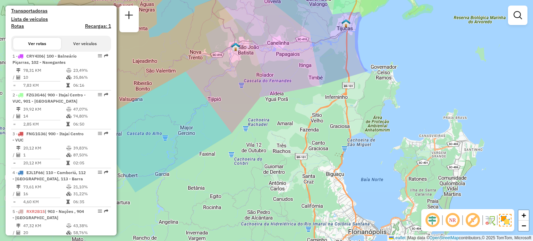
drag, startPoint x: 280, startPoint y: 118, endPoint x: 282, endPoint y: 112, distance: 5.6
click at [282, 112] on div "Janela de atendimento Grade de atendimento Capacidade Transportadoras Veículos …" at bounding box center [266, 120] width 533 height 241
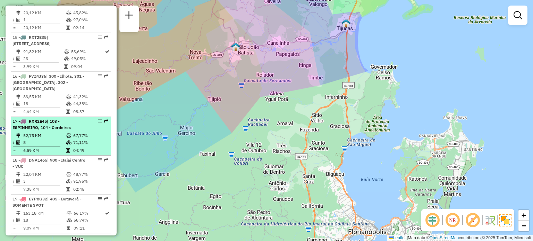
scroll to position [850, 0]
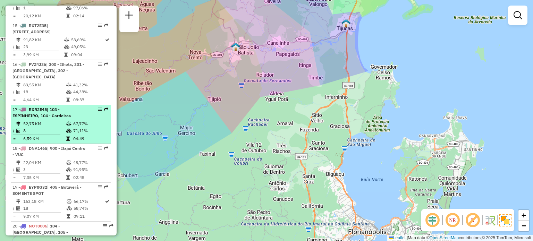
click at [49, 107] on span "| 103 - ESPINHEIRO, 104 - Cordeiros" at bounding box center [41, 112] width 58 height 11
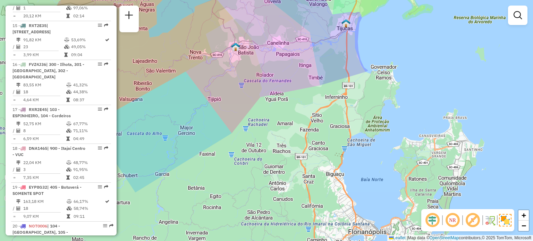
select select "**********"
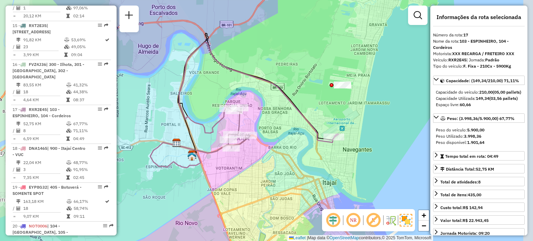
drag, startPoint x: 307, startPoint y: 176, endPoint x: 291, endPoint y: 161, distance: 22.1
click at [291, 161] on div "Janela de atendimento Grade de atendimento Capacidade Transportadoras Veículos …" at bounding box center [266, 120] width 533 height 241
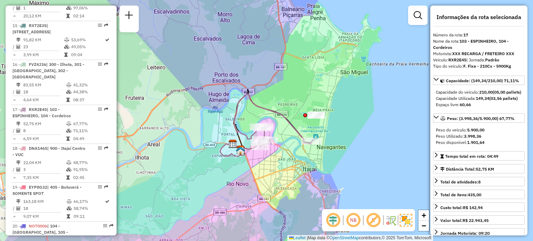
click at [385, 117] on div "Janela de atendimento Grade de atendimento Capacidade Transportadoras Veículos …" at bounding box center [266, 120] width 533 height 241
click at [381, 127] on div "Janela de atendimento Grade de atendimento Capacidade Transportadoras Veículos …" at bounding box center [266, 120] width 533 height 241
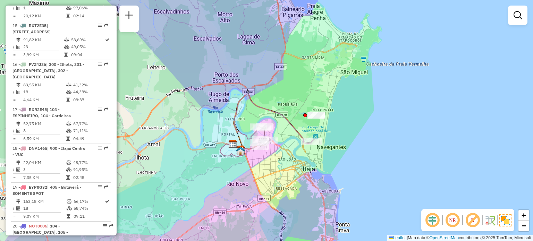
click at [376, 143] on div "Janela de atendimento Grade de atendimento Capacidade Transportadoras Veículos …" at bounding box center [266, 120] width 533 height 241
drag, startPoint x: 370, startPoint y: 152, endPoint x: 366, endPoint y: 155, distance: 4.2
click at [370, 152] on div "Janela de atendimento Grade de atendimento Capacidade Transportadoras Veículos …" at bounding box center [266, 120] width 533 height 241
drag, startPoint x: 366, startPoint y: 155, endPoint x: 356, endPoint y: 160, distance: 11.3
click at [366, 155] on div "Janela de atendimento Grade de atendimento Capacidade Transportadoras Veículos …" at bounding box center [266, 120] width 533 height 241
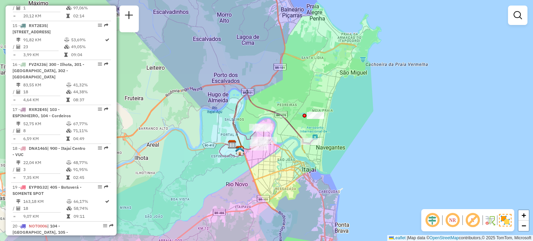
drag, startPoint x: 356, startPoint y: 160, endPoint x: 354, endPoint y: 163, distance: 3.9
click at [356, 161] on div "Janela de atendimento Grade de atendimento Capacidade Transportadoras Veículos …" at bounding box center [266, 120] width 533 height 241
drag, startPoint x: 354, startPoint y: 163, endPoint x: 347, endPoint y: 172, distance: 11.2
click at [352, 165] on div "Janela de atendimento Grade de atendimento Capacidade Transportadoras Veículos …" at bounding box center [266, 120] width 533 height 241
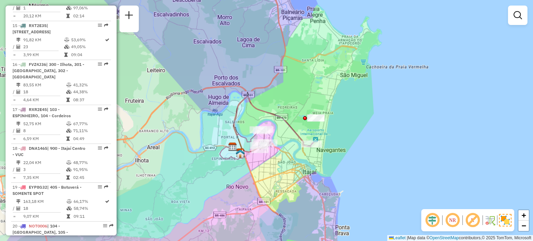
drag, startPoint x: 347, startPoint y: 172, endPoint x: 353, endPoint y: 165, distance: 8.9
click at [353, 165] on div "Janela de atendimento Grade de atendimento Capacidade Transportadoras Veículos …" at bounding box center [266, 120] width 533 height 241
click at [456, 222] on em at bounding box center [452, 220] width 17 height 17
click at [454, 222] on em at bounding box center [452, 220] width 17 height 17
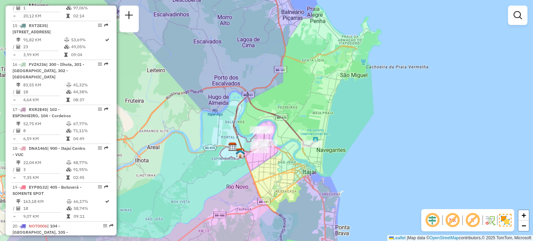
click at [470, 220] on em at bounding box center [472, 220] width 17 height 17
click at [432, 222] on em at bounding box center [432, 220] width 17 height 17
